Goal: Information Seeking & Learning: Learn about a topic

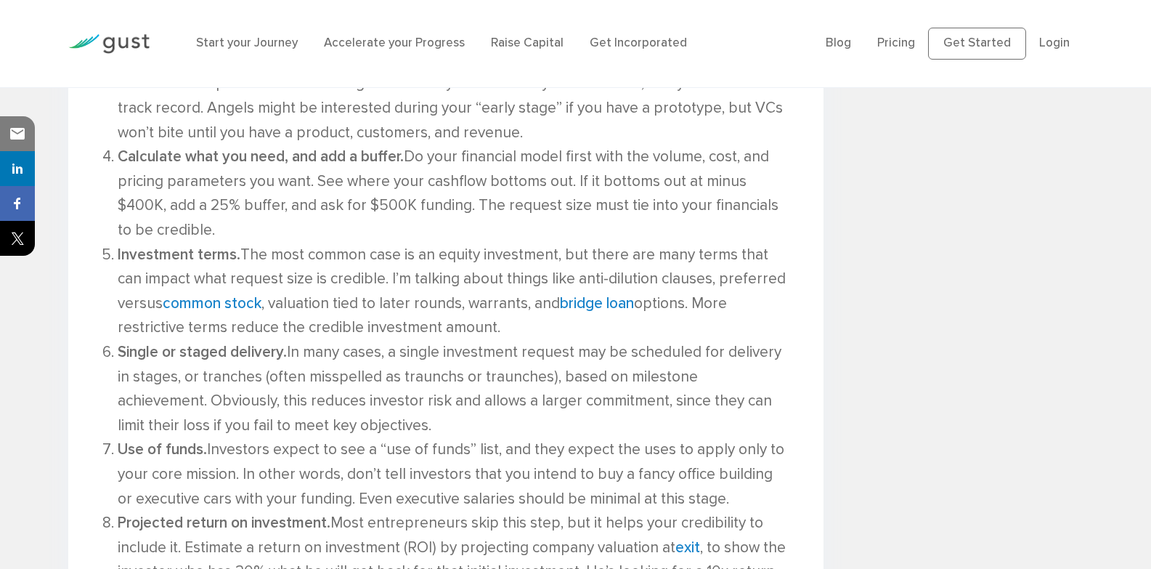
scroll to position [1360, 0]
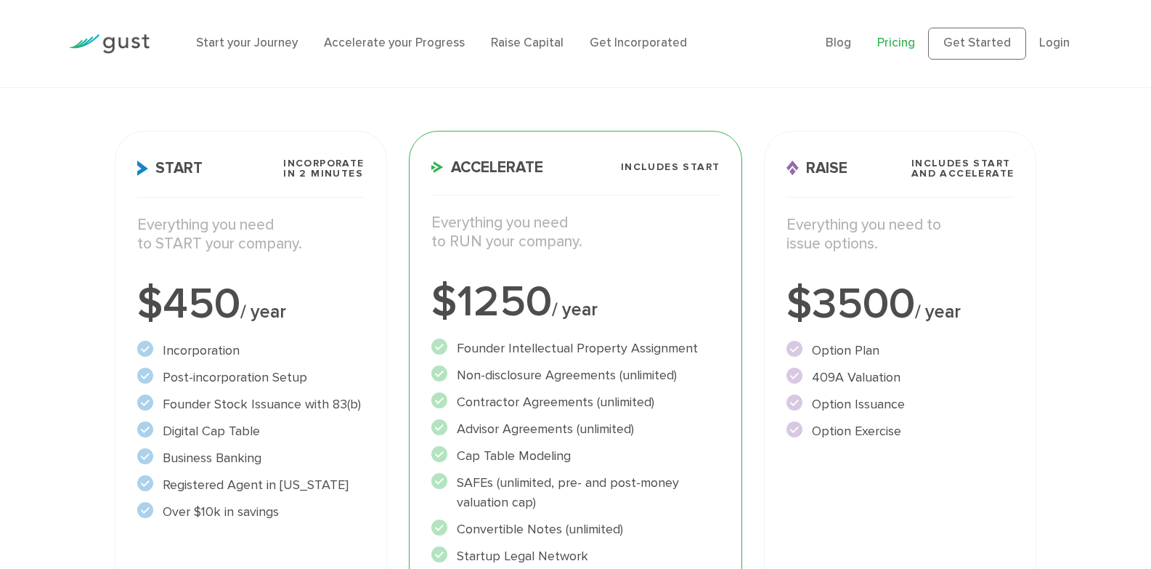
scroll to position [175, 0]
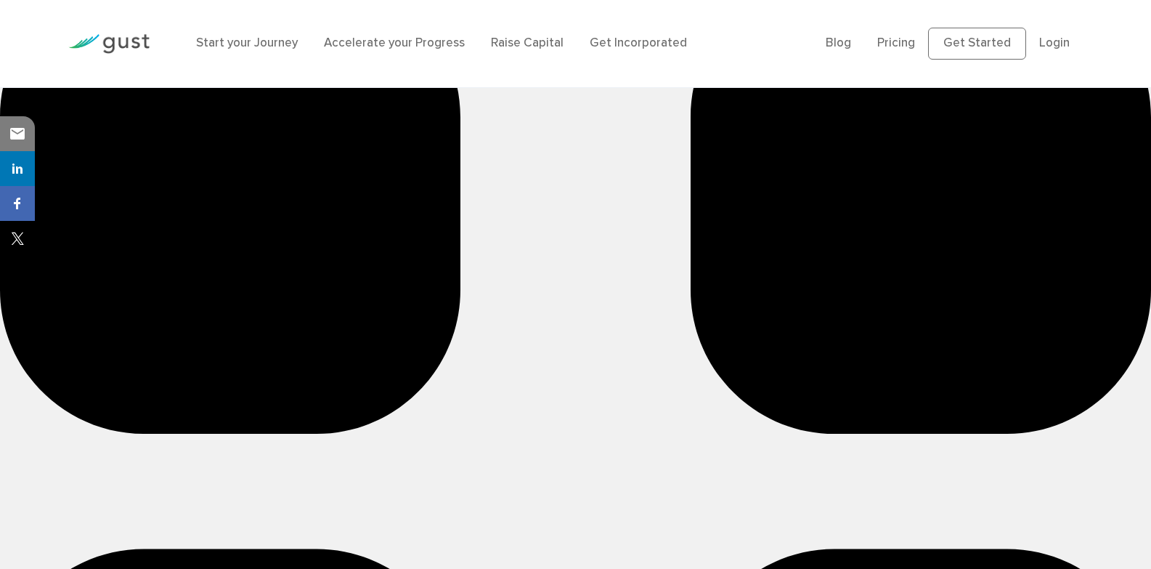
scroll to position [3441, 0]
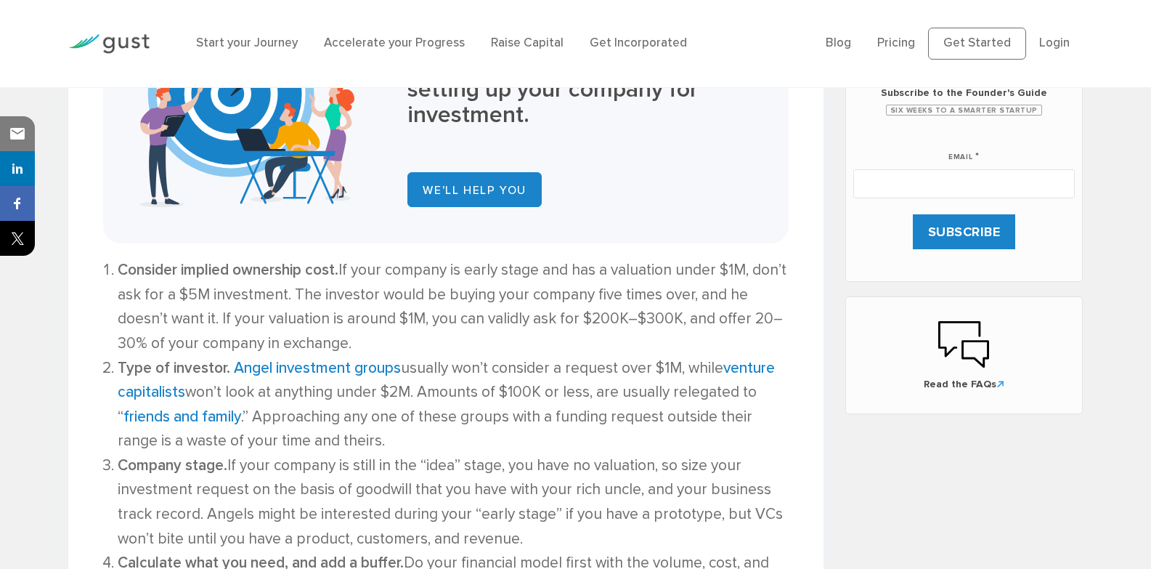
scroll to position [536, 0]
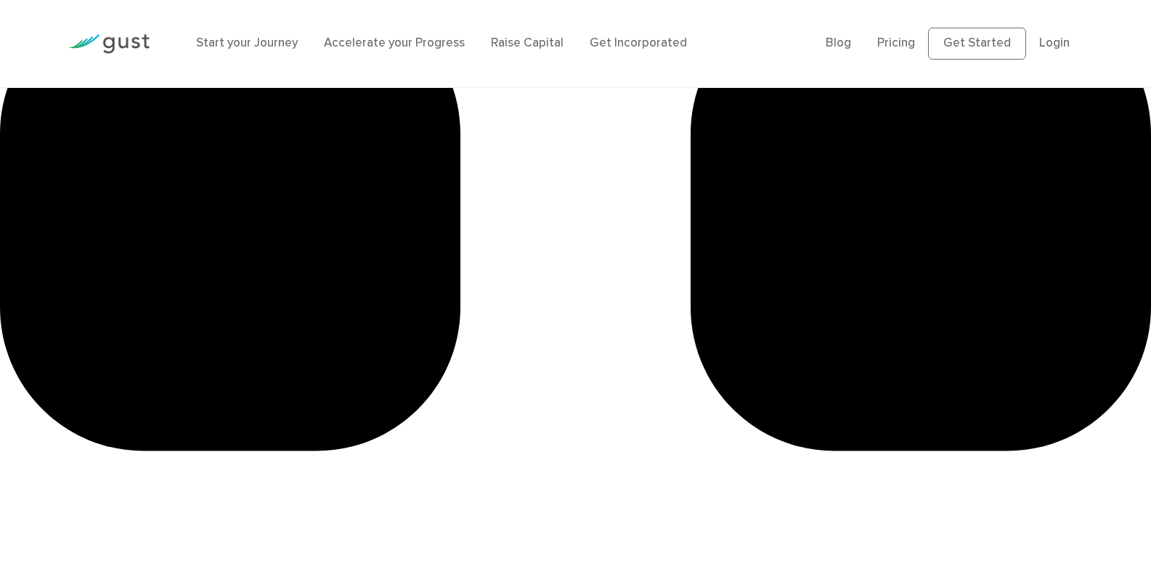
scroll to position [31960, 0]
